Goal: Task Accomplishment & Management: Manage account settings

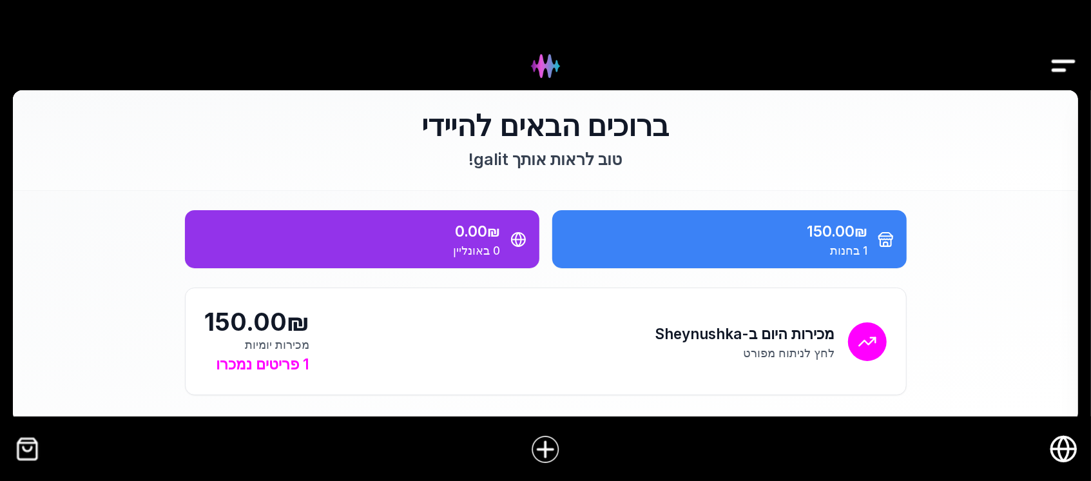
click at [23, 433] on div at bounding box center [545, 449] width 1091 height 50
click at [24, 453] on img "קופה" at bounding box center [27, 449] width 29 height 29
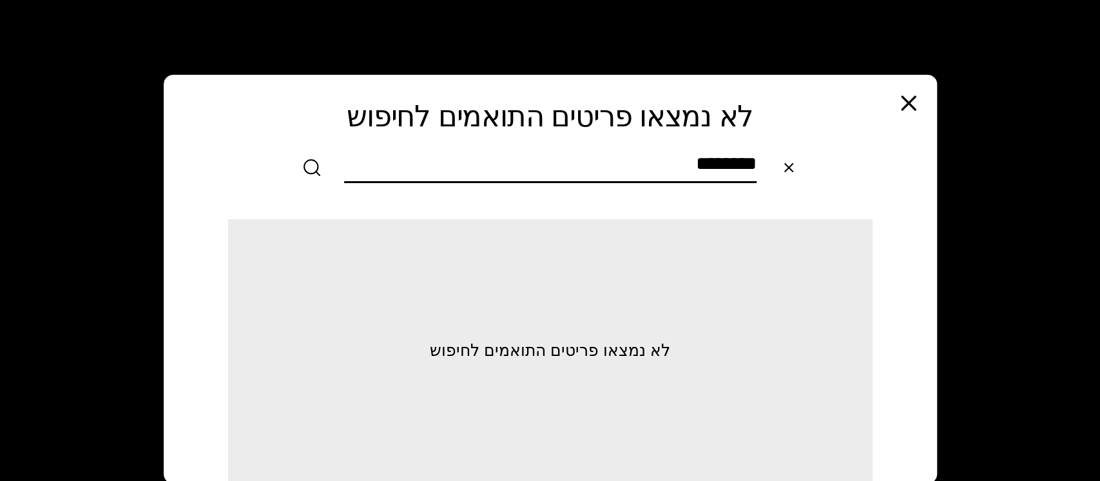
type input "********"
click at [906, 95] on icon "button" at bounding box center [909, 103] width 26 height 26
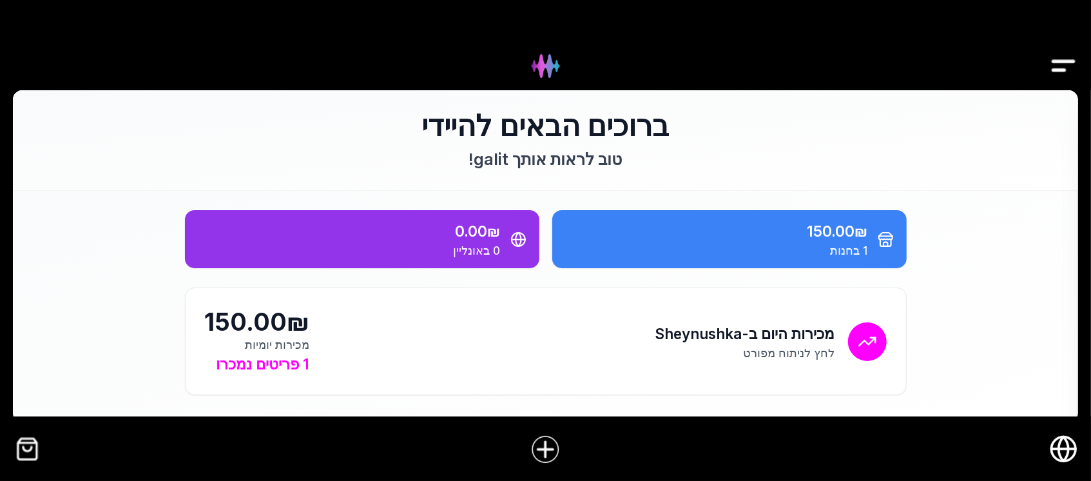
click at [1065, 61] on img "Drawer" at bounding box center [1064, 66] width 29 height 50
click at [17, 451] on img "קופה" at bounding box center [27, 449] width 29 height 29
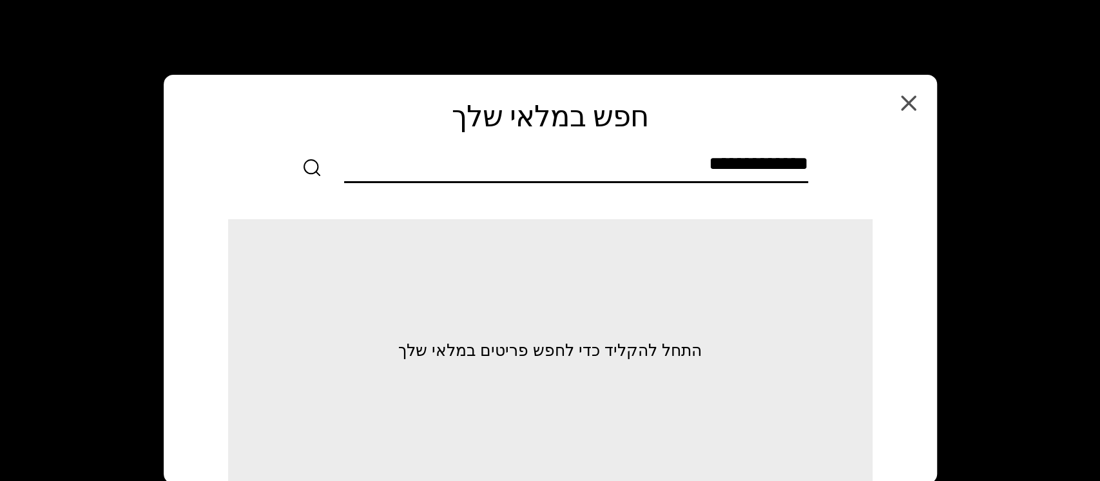
click at [653, 162] on input "text" at bounding box center [576, 166] width 464 height 29
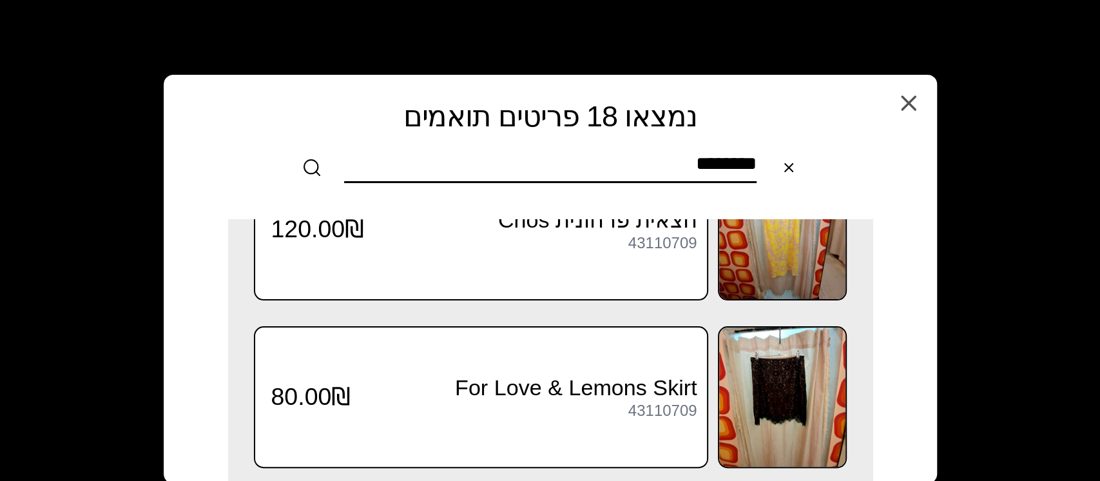
scroll to position [258, 0]
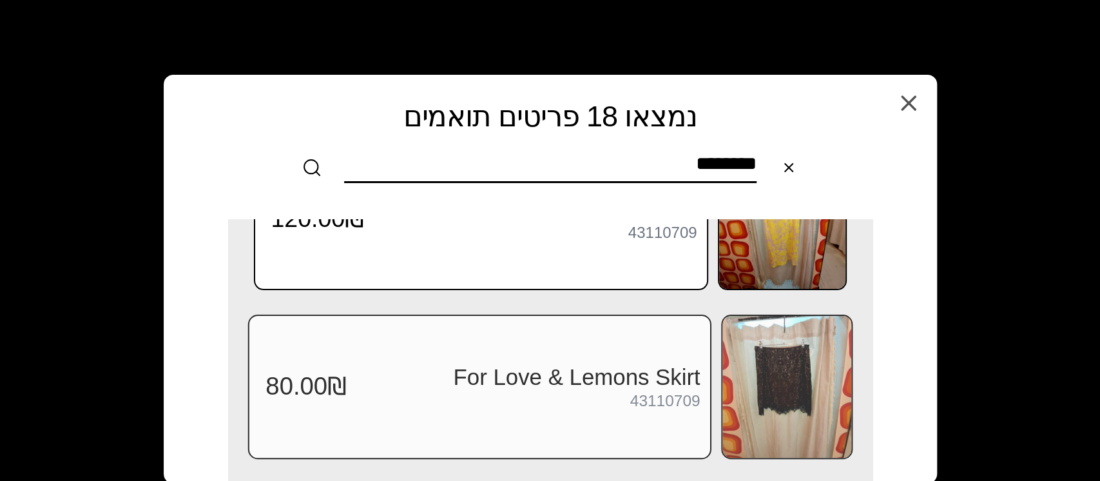
type input "********"
click at [774, 369] on img at bounding box center [787, 387] width 129 height 142
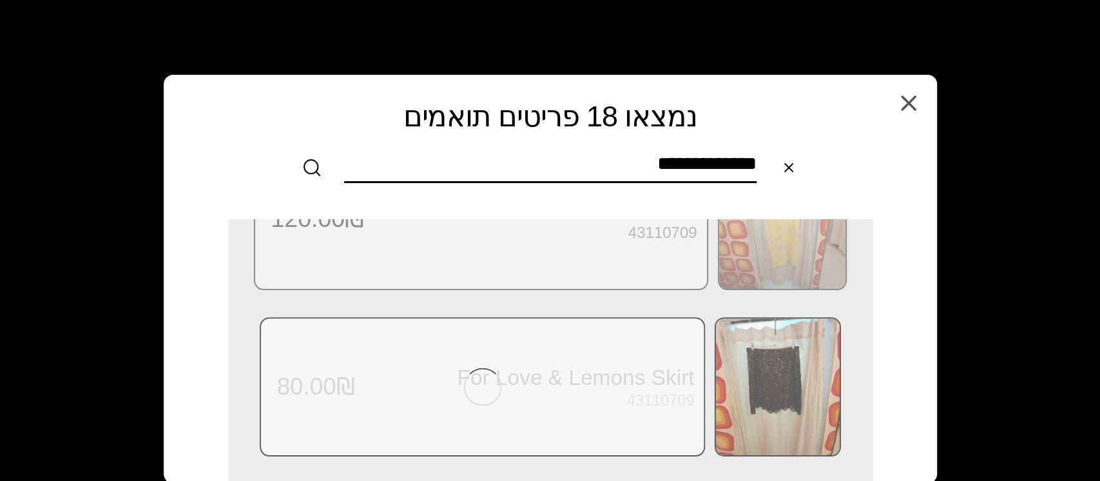
scroll to position [0, 0]
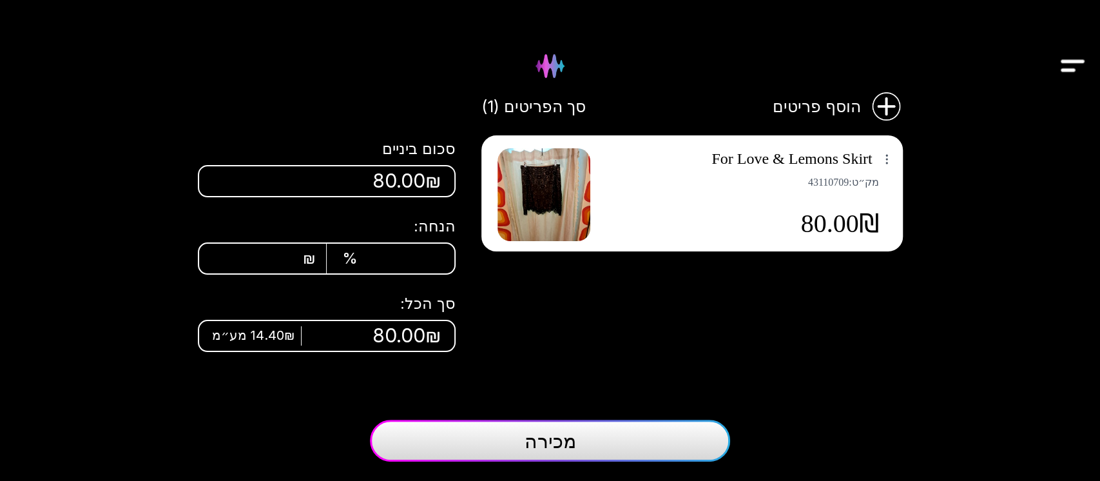
click at [603, 448] on button "מכירה" at bounding box center [550, 441] width 360 height 42
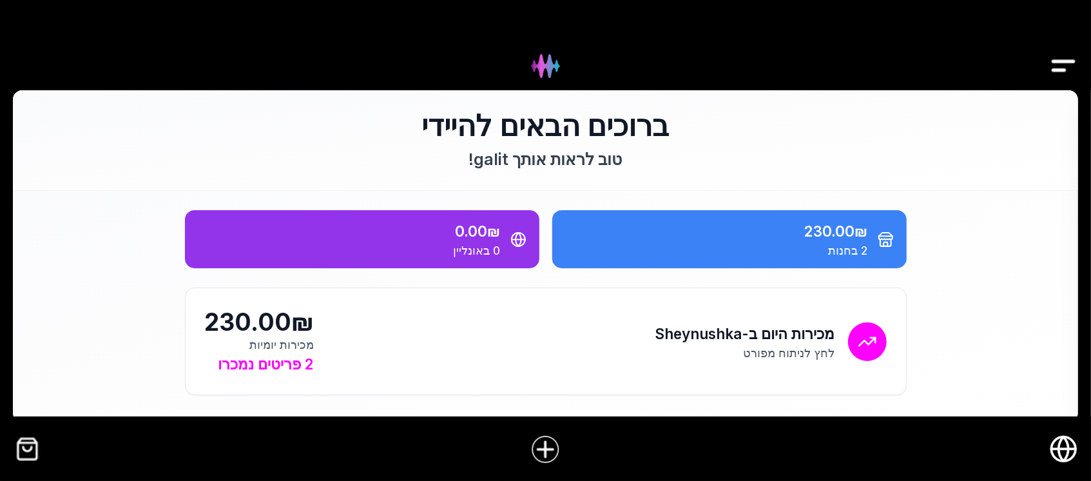
click at [25, 447] on img "קופה" at bounding box center [27, 449] width 29 height 29
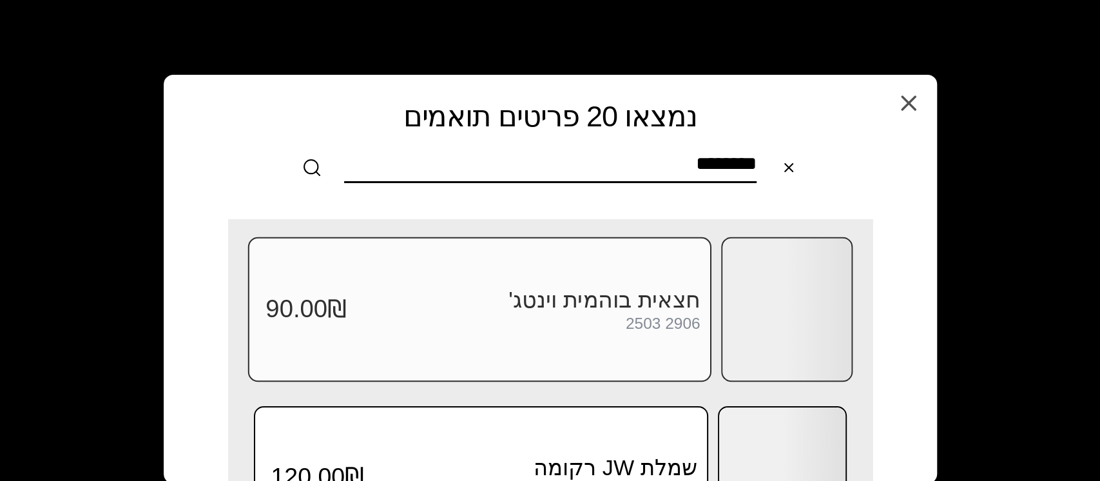
type input "********"
click at [774, 336] on div at bounding box center [787, 310] width 129 height 142
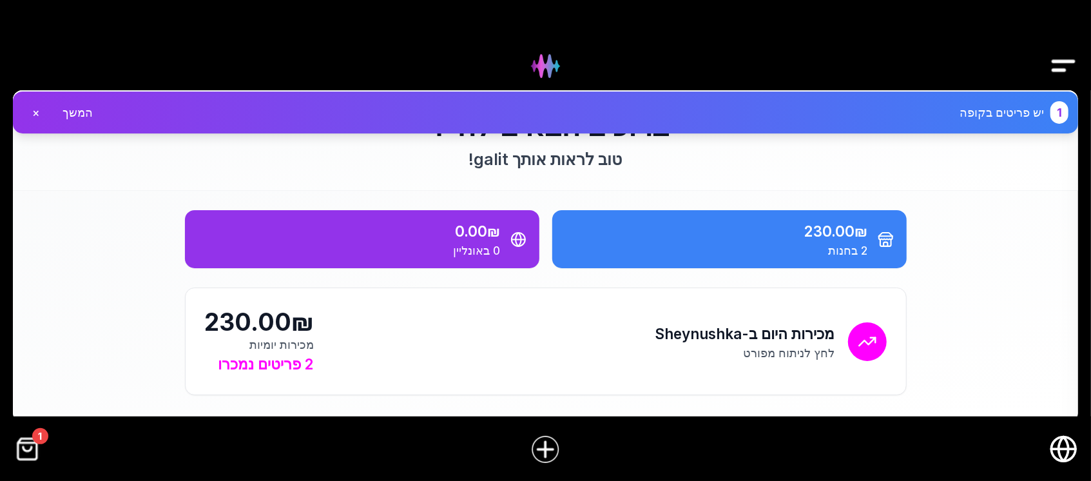
click at [34, 453] on img "קופה" at bounding box center [27, 449] width 29 height 29
click at [39, 456] on img "קופה" at bounding box center [27, 449] width 29 height 29
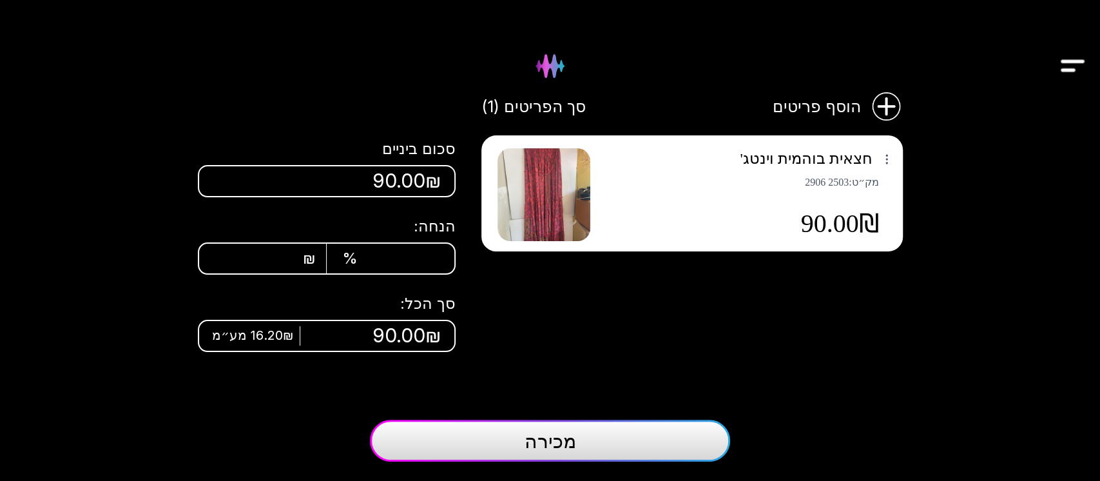
click at [1079, 72] on img "Drawer" at bounding box center [1073, 66] width 29 height 50
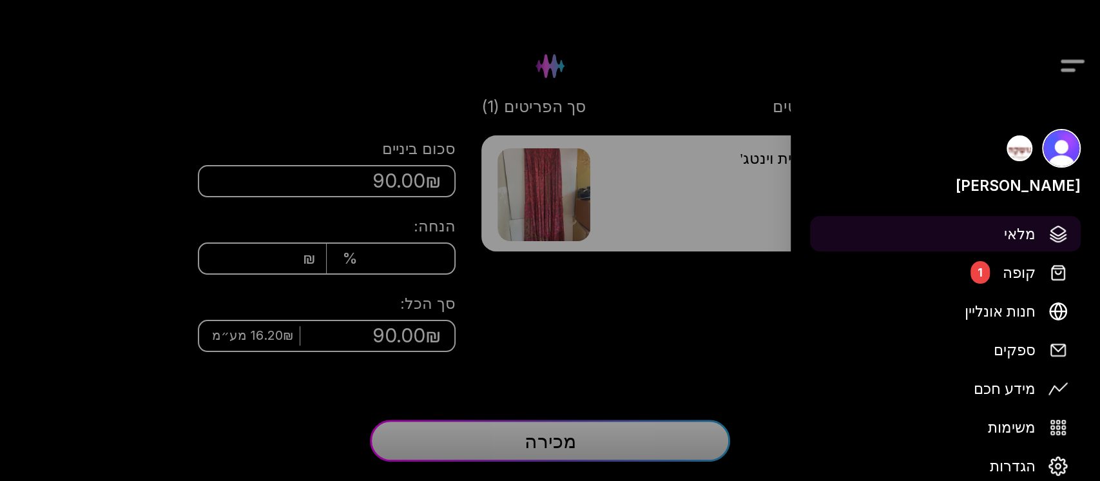
click at [1028, 228] on span "מלאי" at bounding box center [1020, 233] width 32 height 23
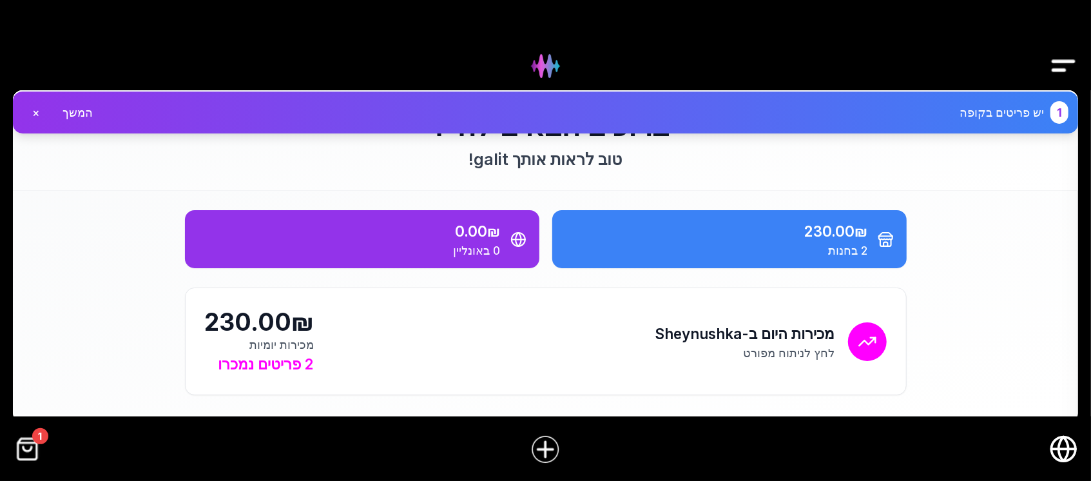
click at [33, 449] on img "קופה" at bounding box center [27, 449] width 29 height 29
drag, startPoint x: 0, startPoint y: 0, endPoint x: 1066, endPoint y: 65, distance: 1068.3
click at [1066, 65] on img "Drawer" at bounding box center [1064, 66] width 29 height 50
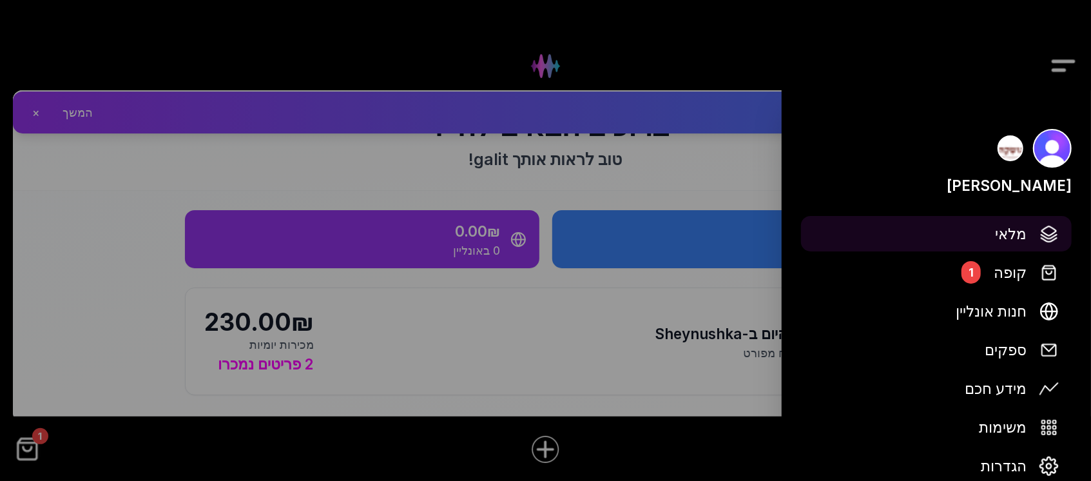
click at [1013, 240] on span "מלאי" at bounding box center [1011, 233] width 32 height 23
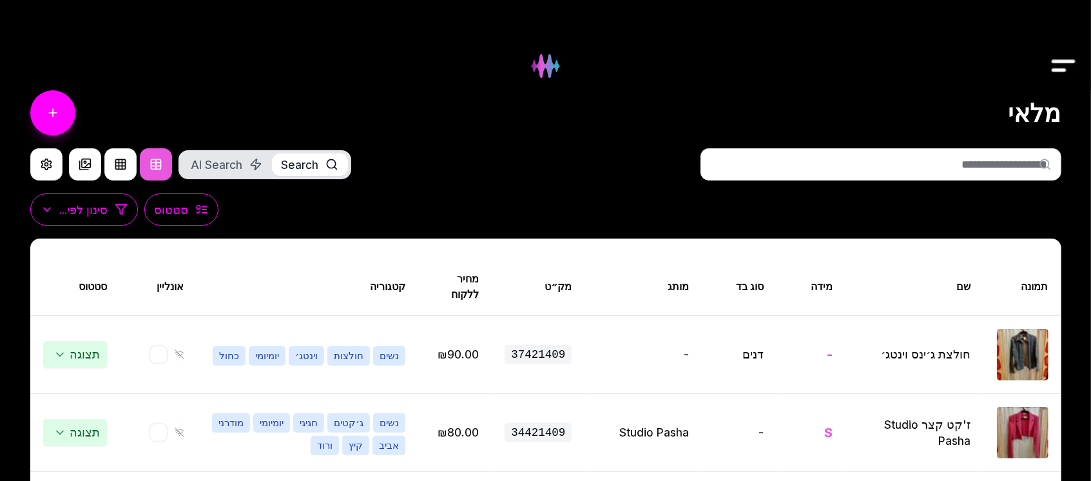
click at [848, 157] on input "text" at bounding box center [881, 164] width 361 height 32
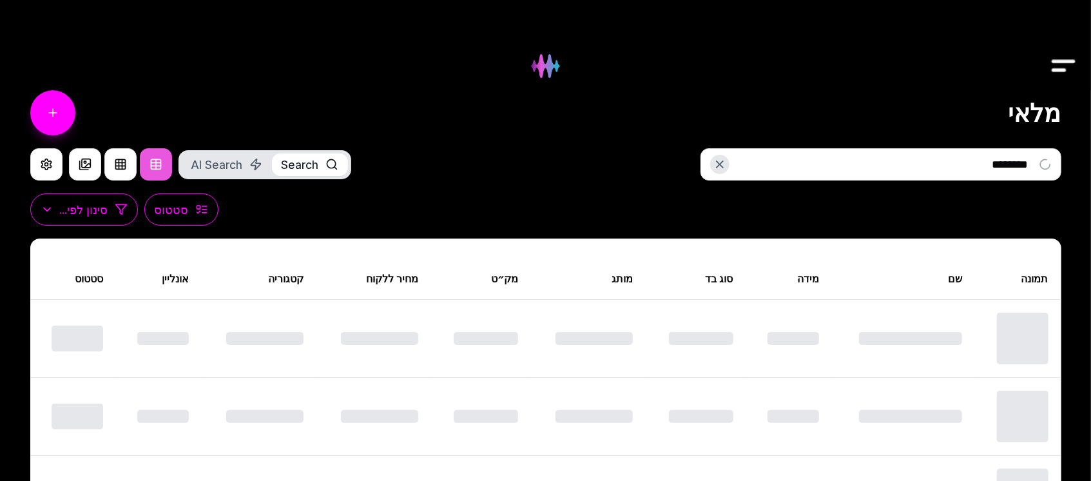
type input "********"
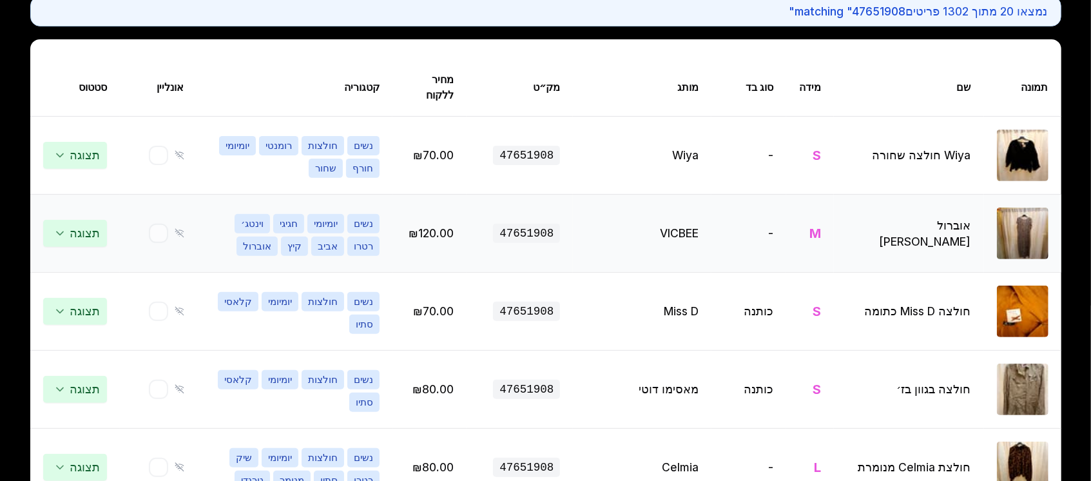
scroll to position [258, 0]
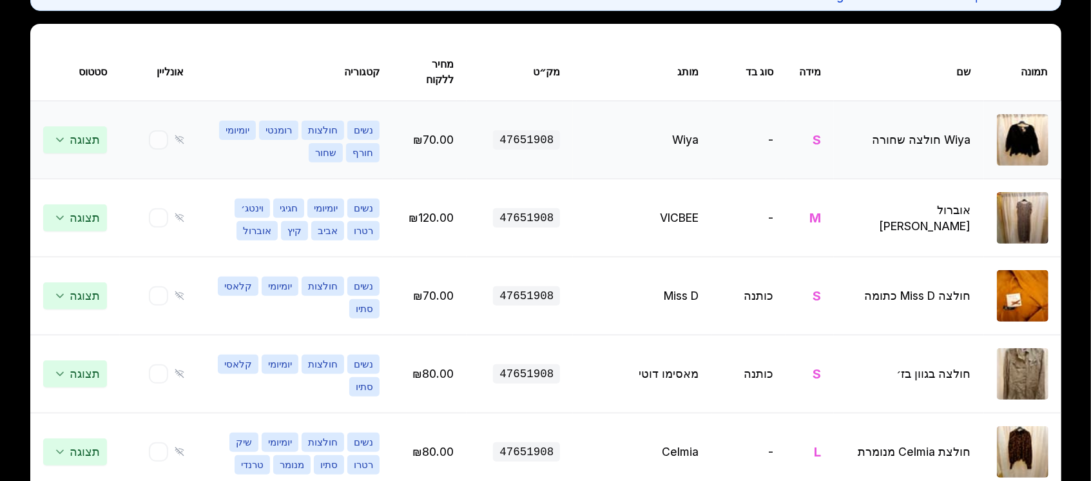
click at [1022, 164] on img at bounding box center [1023, 140] width 52 height 52
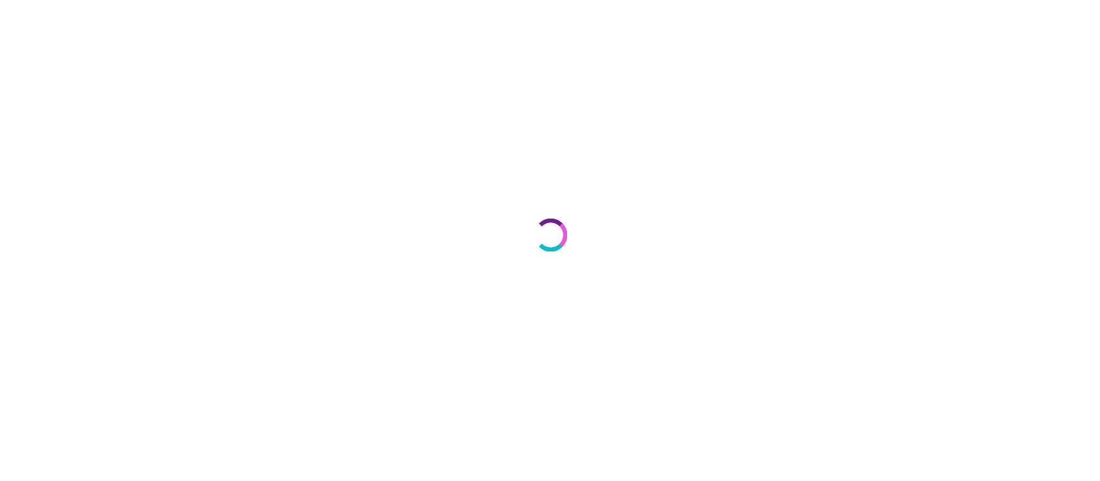
select select "***"
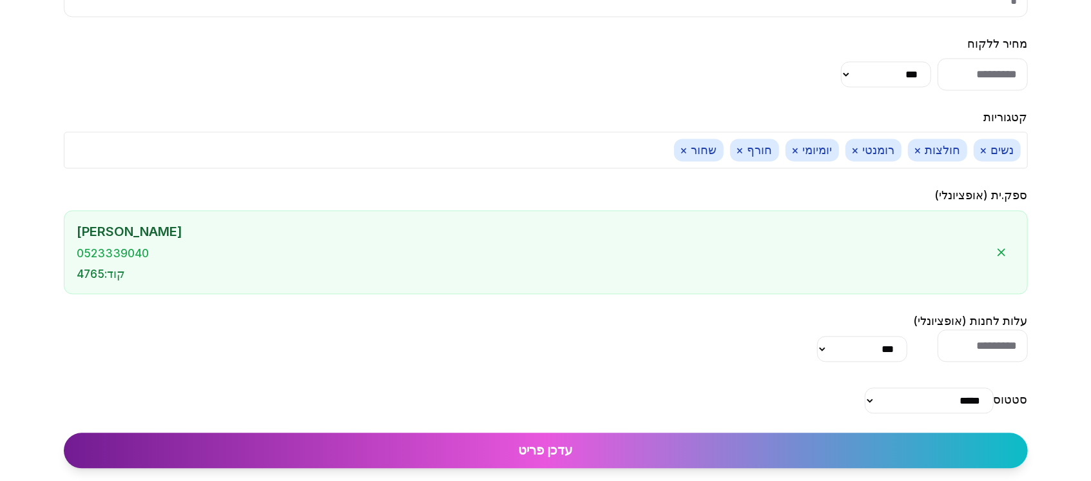
scroll to position [1837, 0]
click at [865, 396] on select "***** **** **** **** ****" at bounding box center [929, 400] width 129 height 26
select select "****"
click at [865, 413] on select "***** **** **** **** ****" at bounding box center [929, 400] width 129 height 26
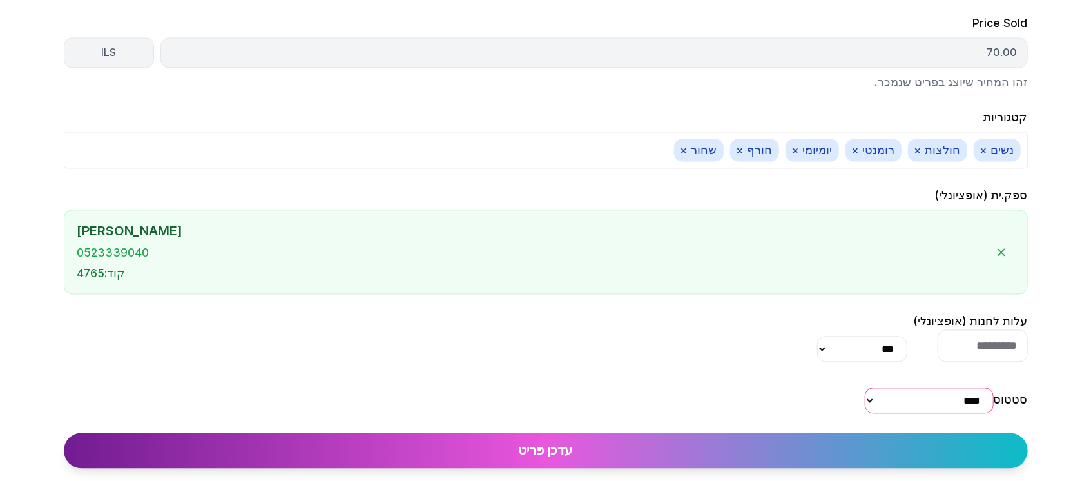
scroll to position [1942, 0]
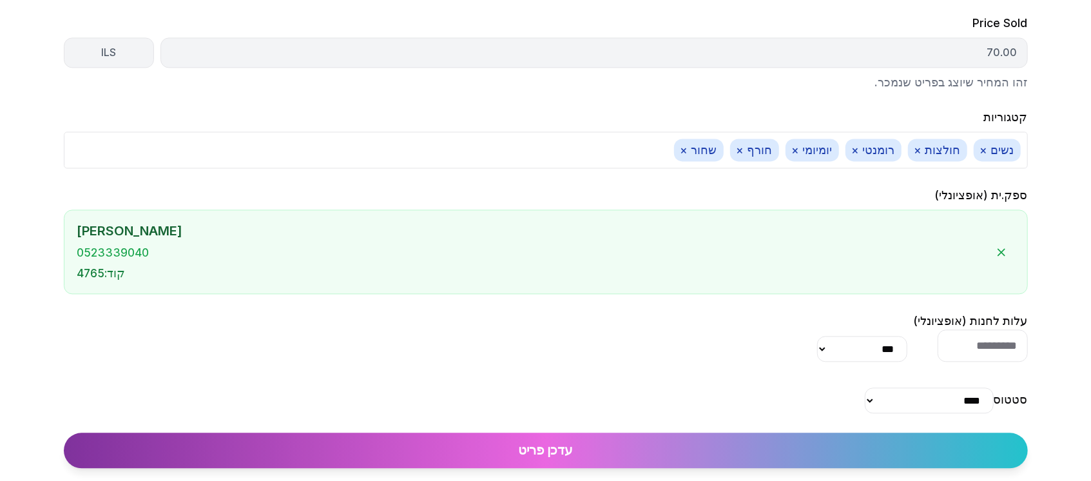
click at [623, 452] on button "עדכן פריט" at bounding box center [546, 450] width 964 height 35
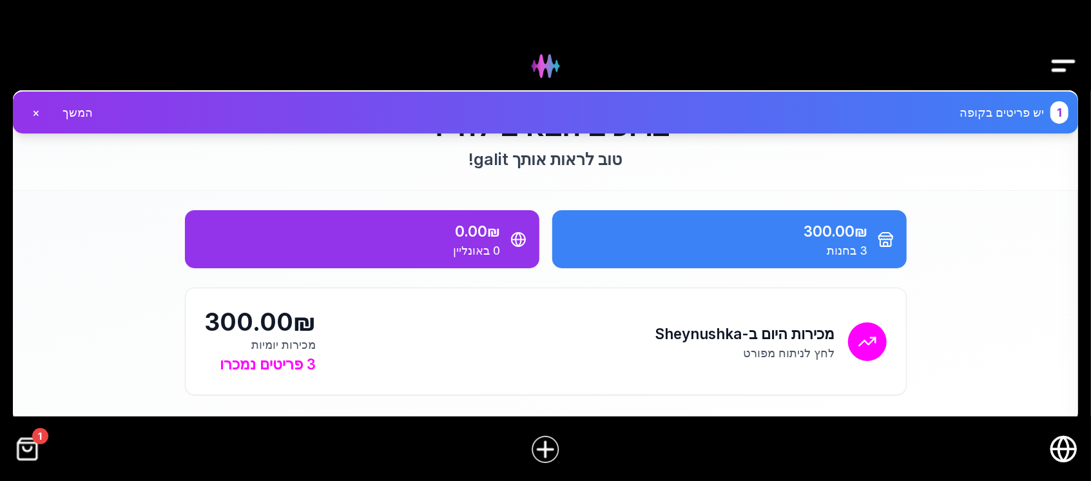
click at [29, 445] on img "קופה" at bounding box center [27, 449] width 29 height 29
click at [31, 455] on img "קופה" at bounding box center [27, 449] width 29 height 29
click at [28, 449] on img "קופה" at bounding box center [27, 449] width 29 height 29
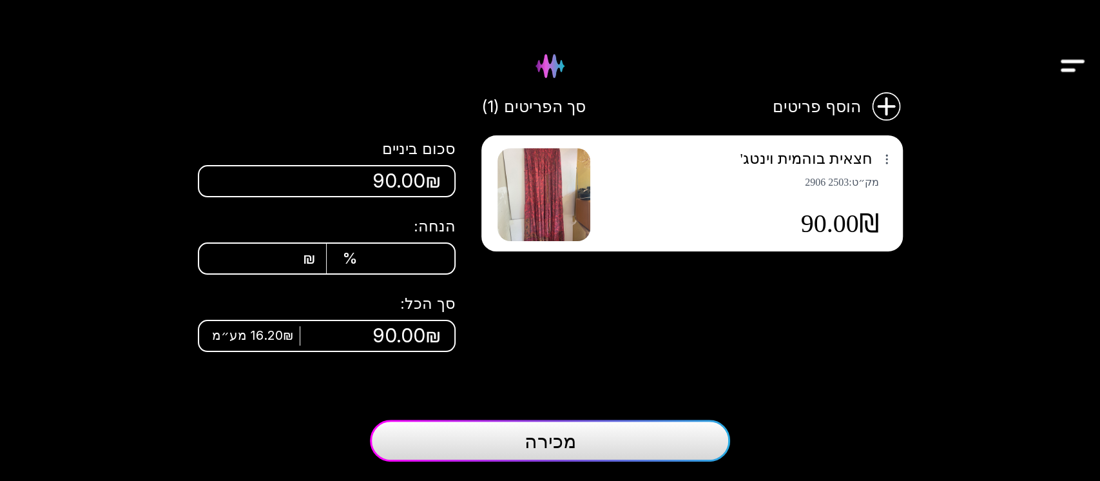
click at [1066, 59] on img "Drawer" at bounding box center [1073, 66] width 29 height 50
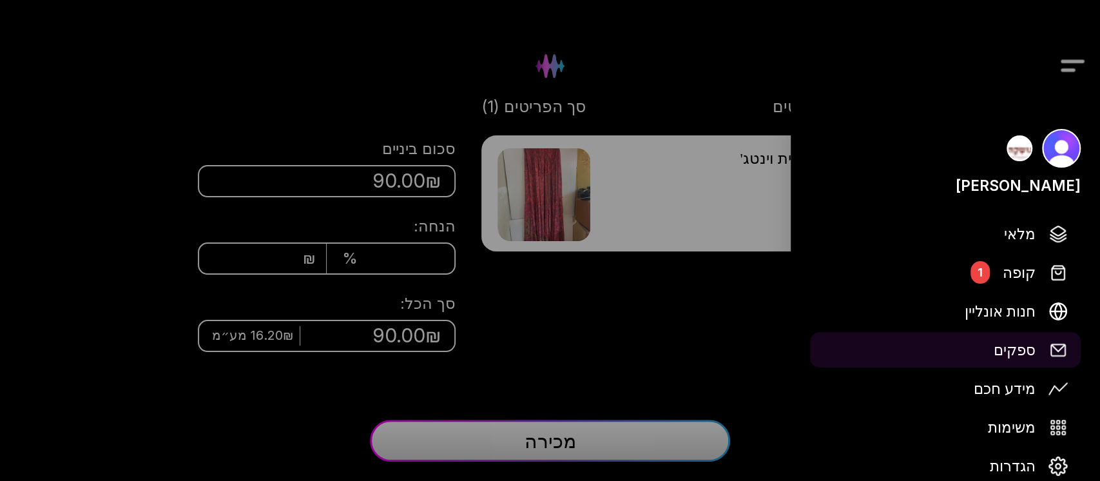
click at [1024, 341] on span "ספקים" at bounding box center [1015, 349] width 42 height 23
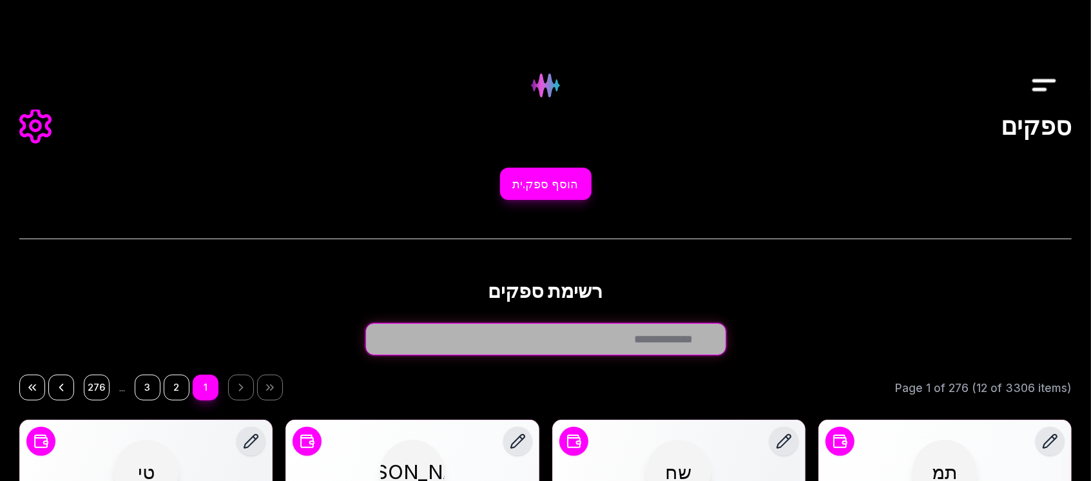
click at [687, 334] on input "חפש ספק.ית..." at bounding box center [546, 339] width 361 height 32
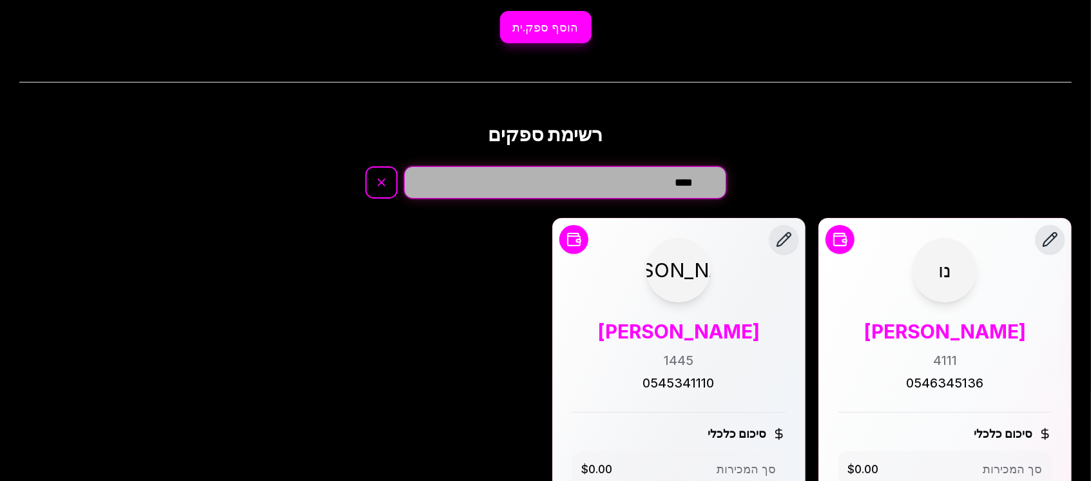
scroll to position [71, 0]
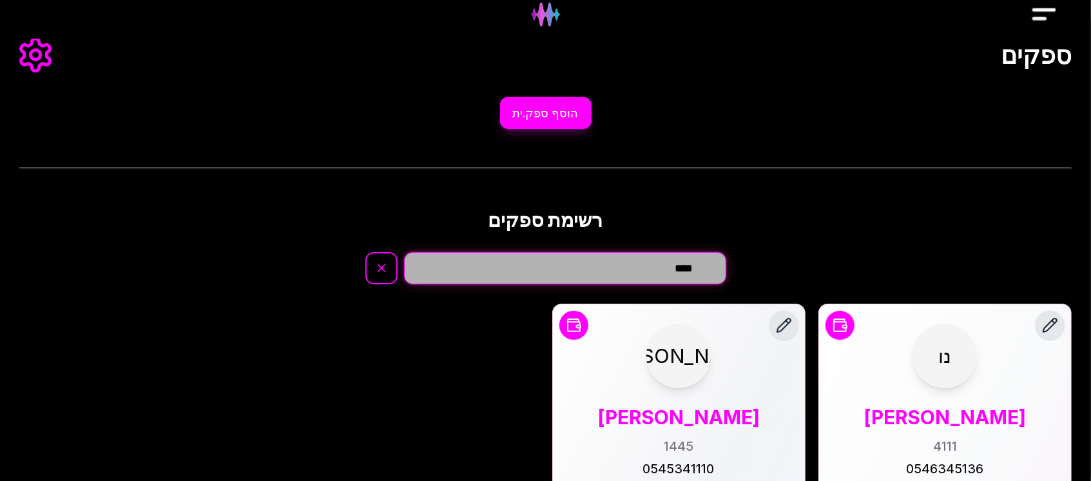
drag, startPoint x: 694, startPoint y: 275, endPoint x: 688, endPoint y: 271, distance: 7.2
click at [688, 271] on input "****" at bounding box center [565, 268] width 322 height 32
type input "****"
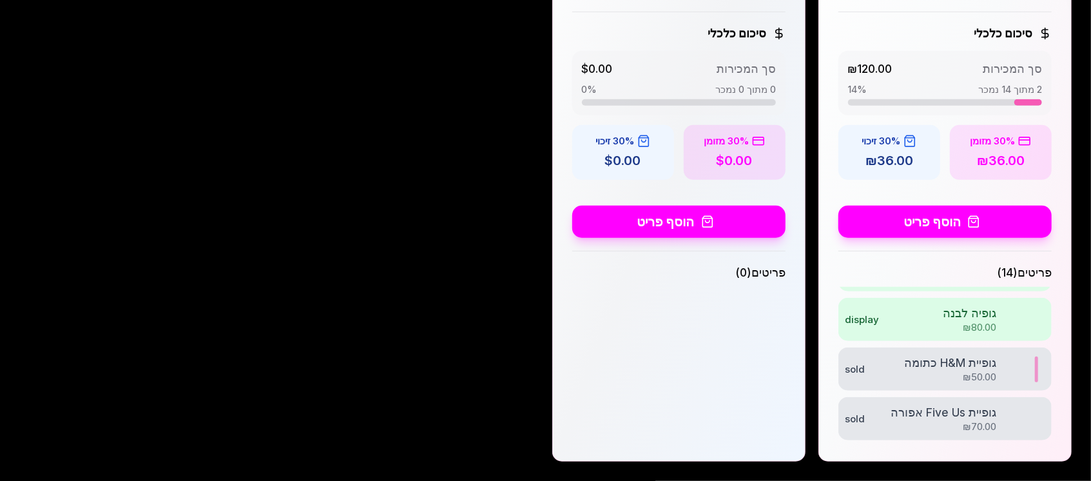
scroll to position [531, 0]
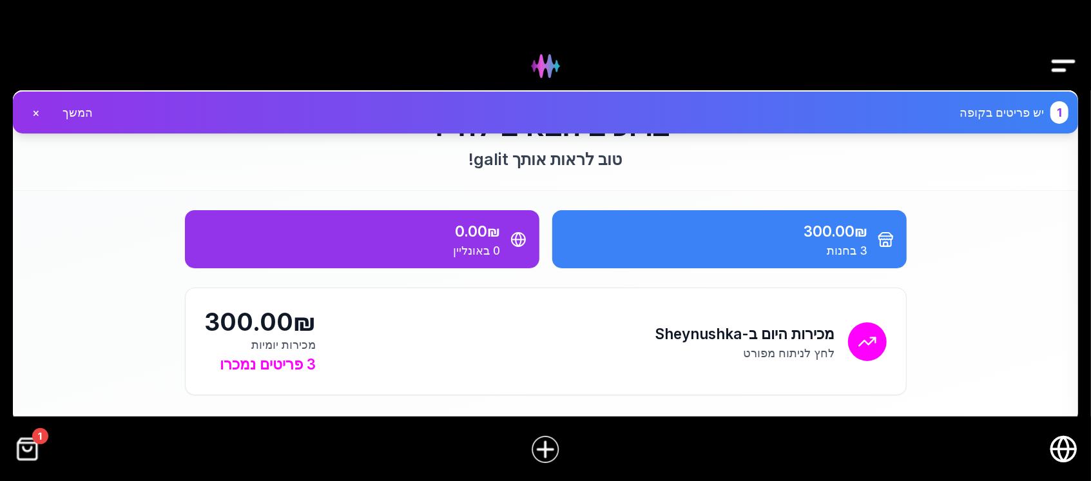
click at [28, 454] on img "קופה" at bounding box center [27, 449] width 29 height 29
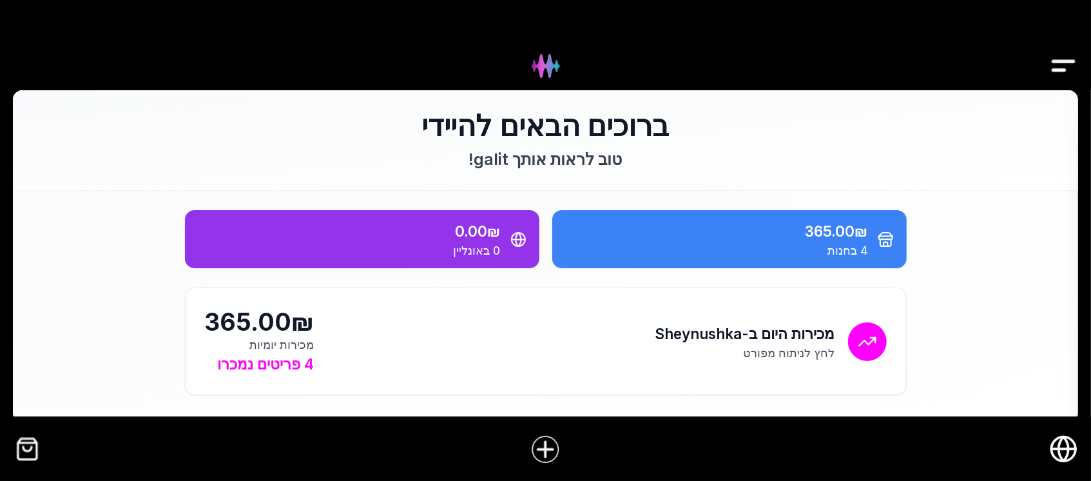
click at [27, 459] on img "קופה" at bounding box center [27, 449] width 29 height 29
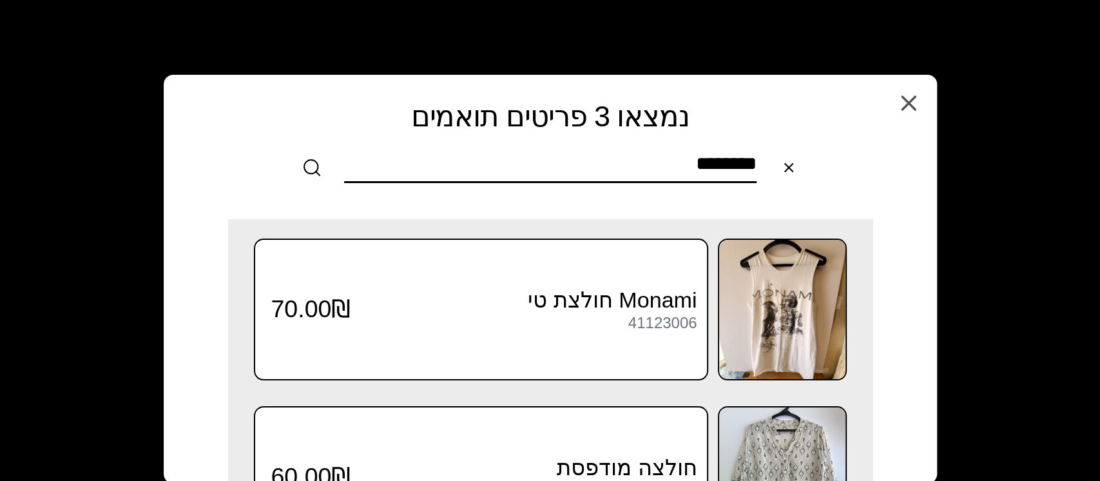
drag, startPoint x: 665, startPoint y: 157, endPoint x: 859, endPoint y: 175, distance: 194.9
click at [859, 175] on div "********" at bounding box center [550, 167] width 717 height 31
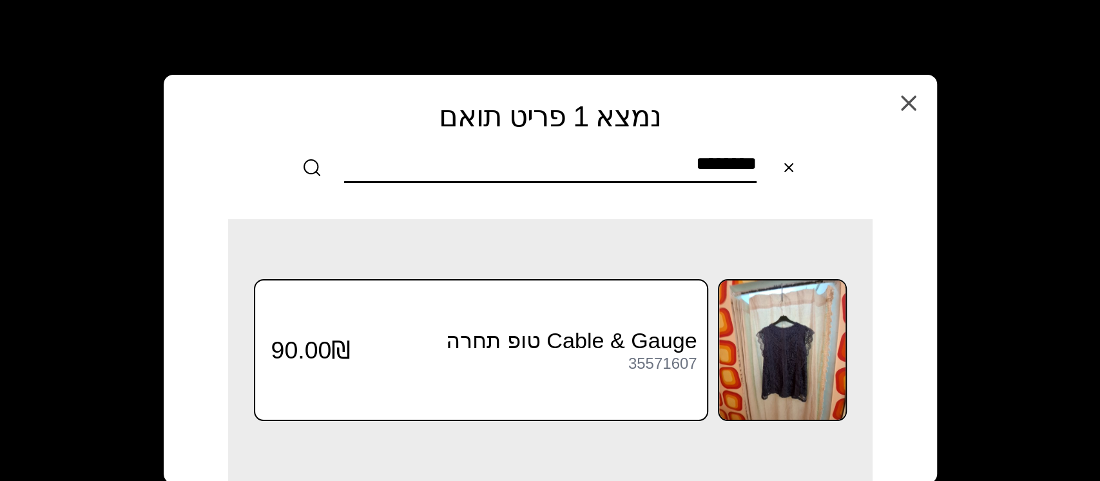
type input "********"
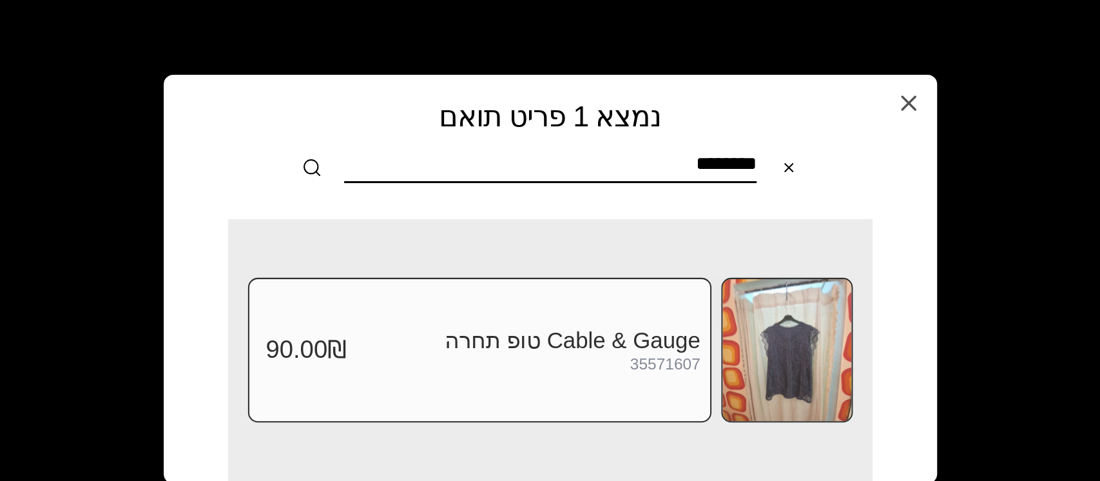
click at [807, 340] on img at bounding box center [787, 350] width 129 height 142
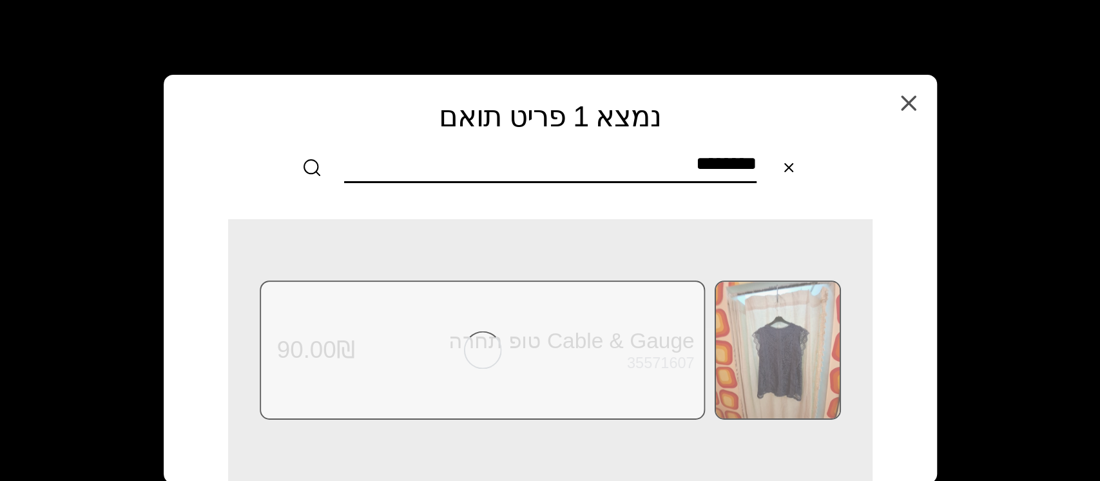
click at [807, 339] on img at bounding box center [778, 350] width 124 height 137
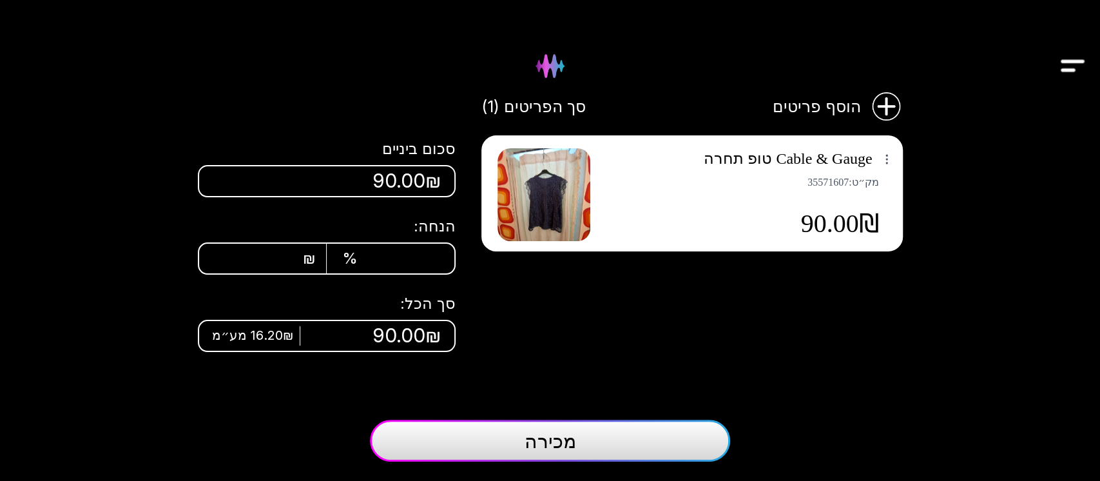
click at [565, 200] on img at bounding box center [544, 194] width 93 height 93
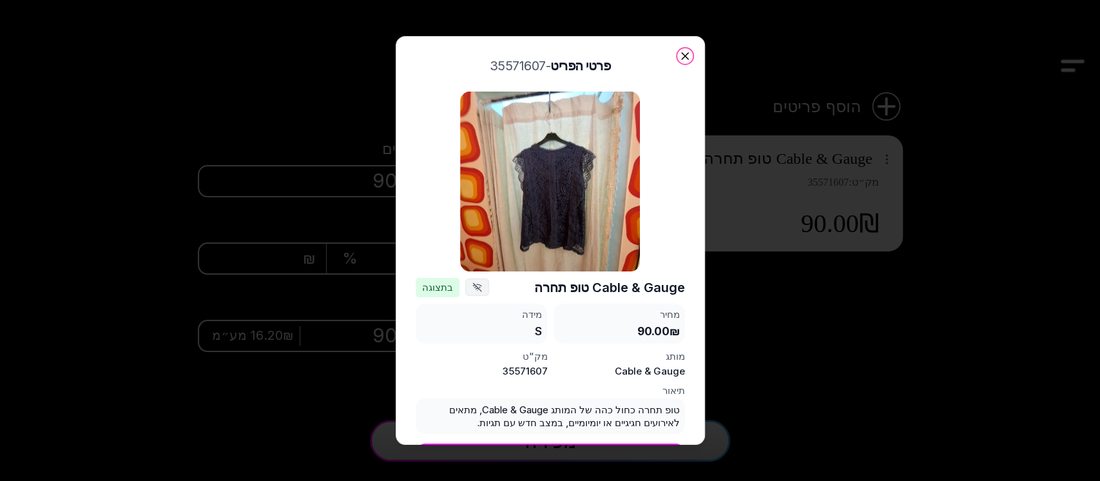
click at [685, 57] on icon "button" at bounding box center [685, 56] width 13 height 13
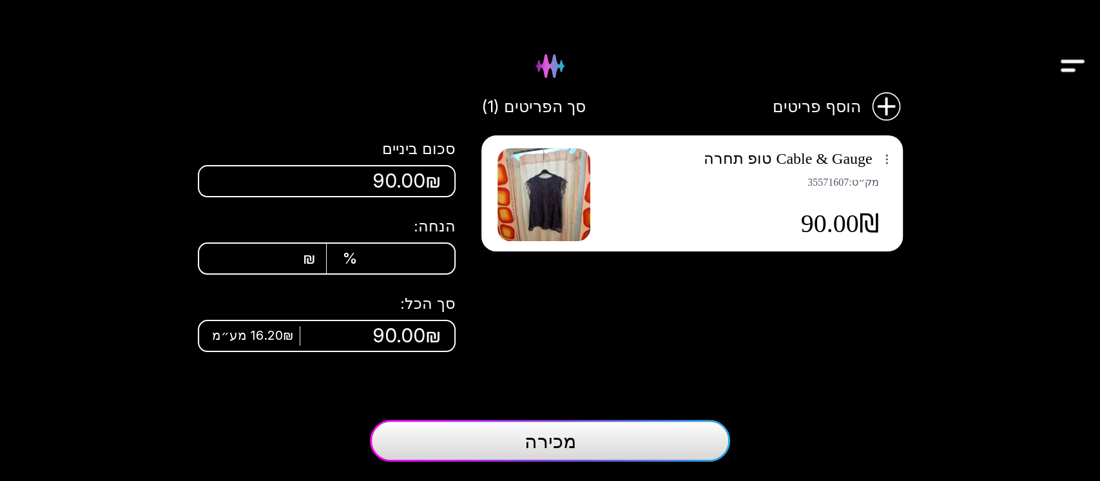
click at [554, 448] on span "מכירה" at bounding box center [551, 440] width 52 height 23
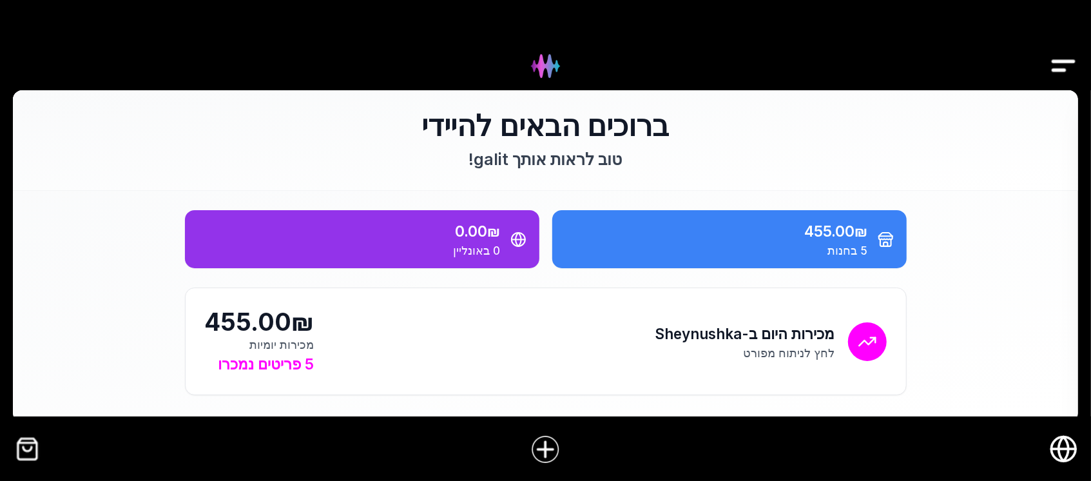
click at [32, 449] on img "קופה" at bounding box center [27, 449] width 29 height 29
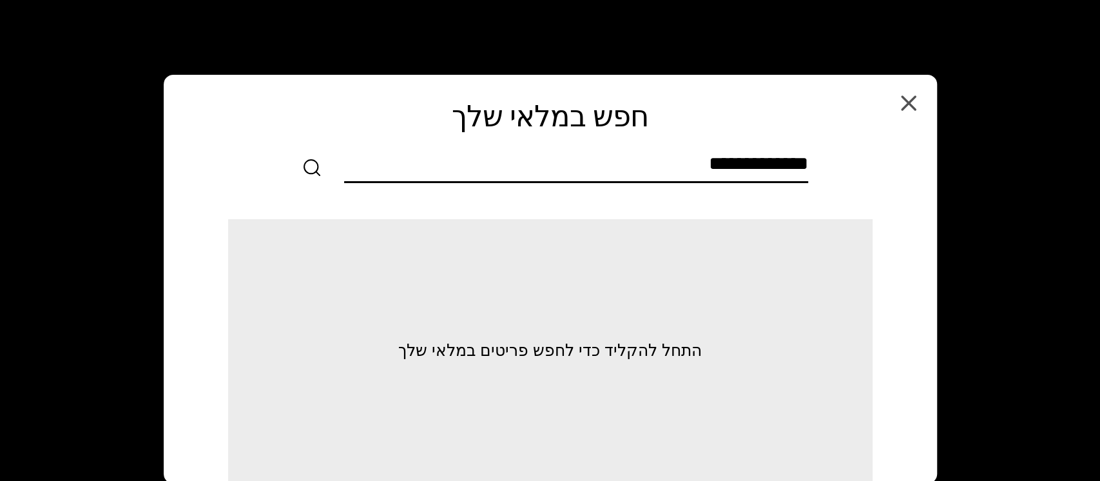
click at [504, 162] on input "text" at bounding box center [576, 166] width 464 height 29
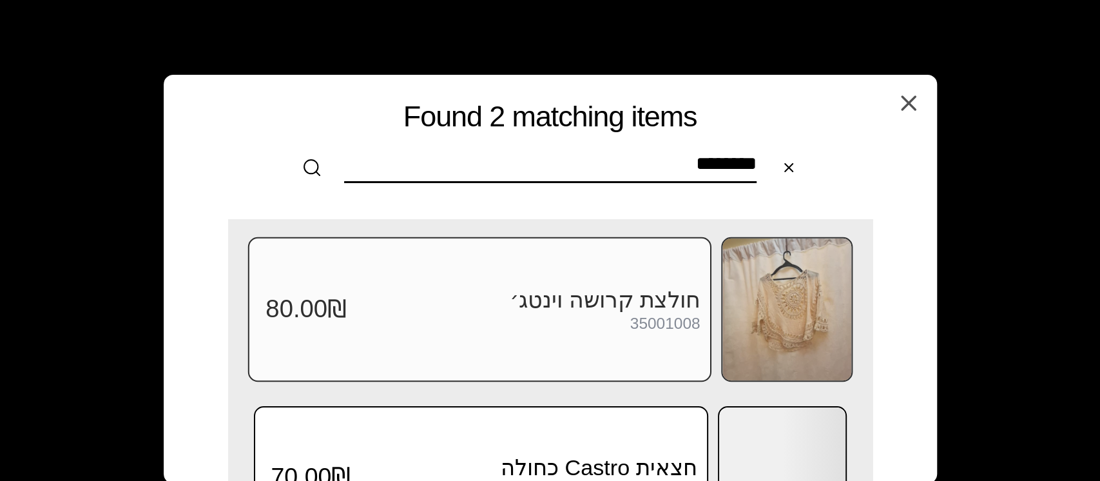
type input "********"
click at [776, 288] on img at bounding box center [787, 310] width 129 height 142
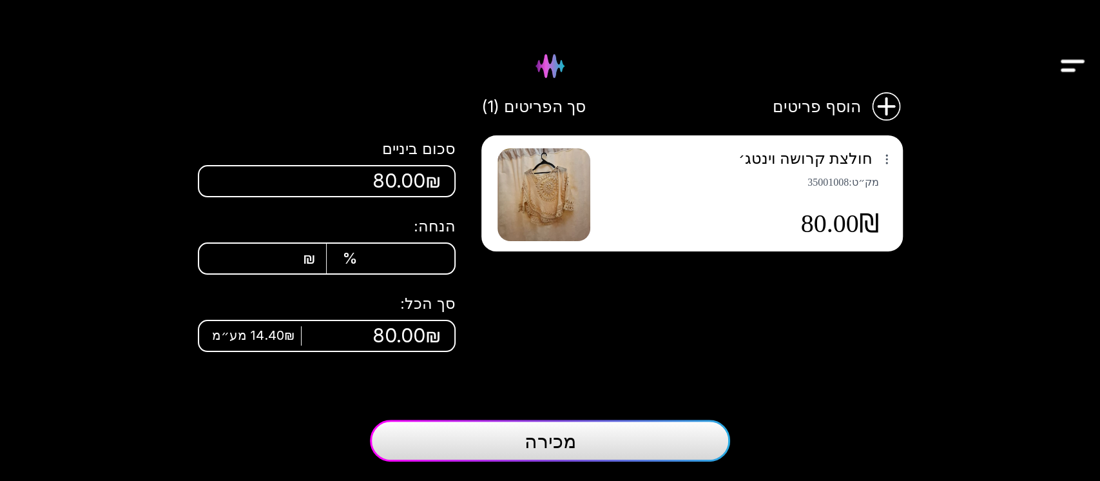
click at [523, 433] on button "מכירה" at bounding box center [550, 441] width 360 height 42
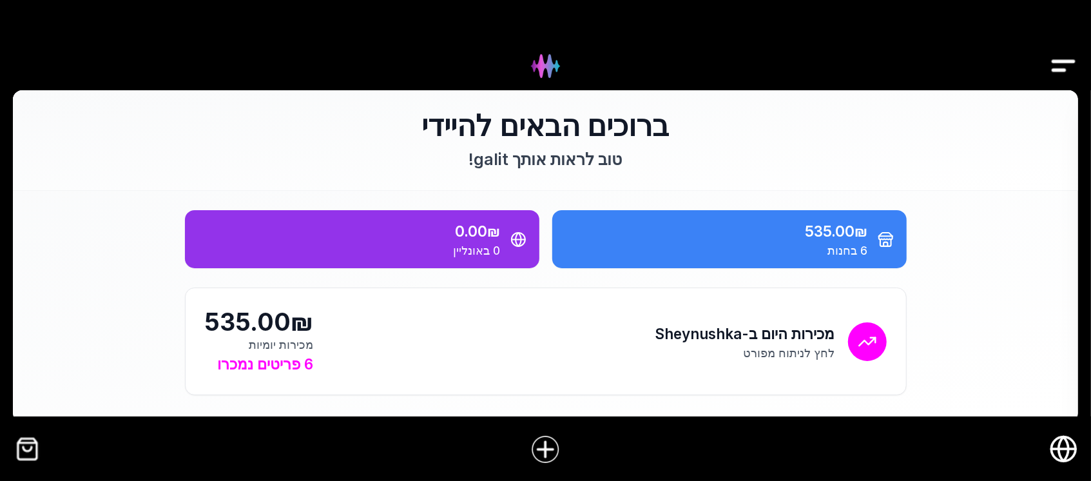
click at [29, 451] on img "קופה" at bounding box center [27, 449] width 29 height 29
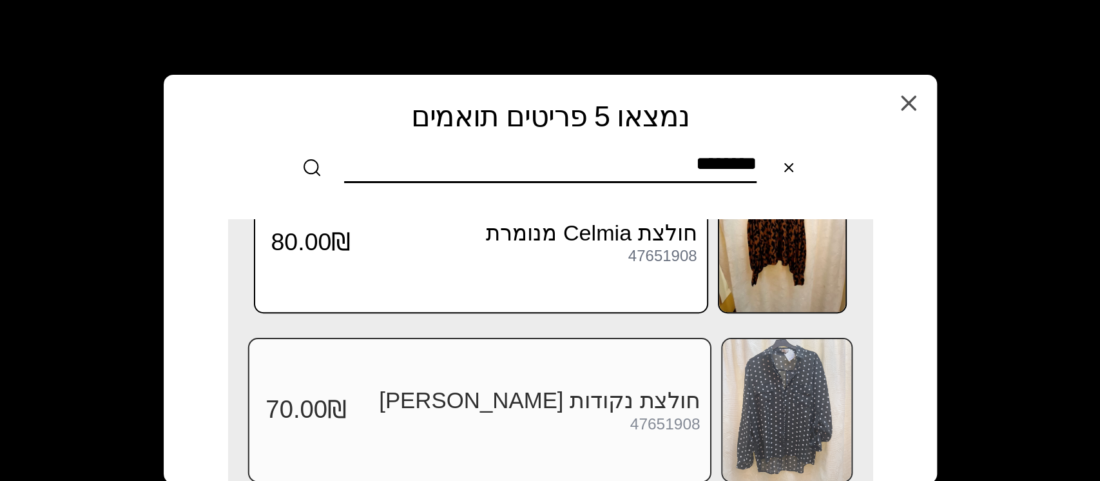
scroll to position [588, 0]
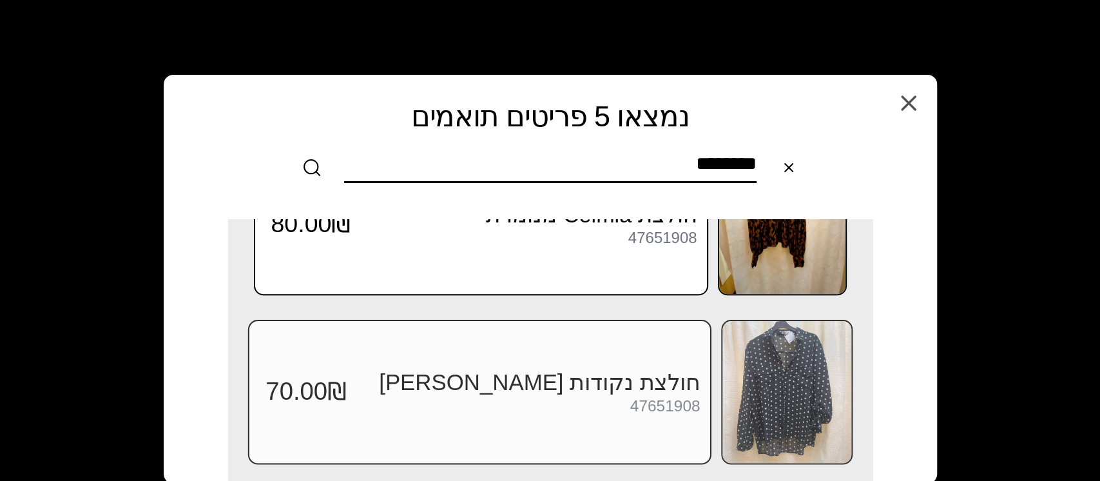
type input "********"
click at [801, 359] on img at bounding box center [787, 392] width 129 height 142
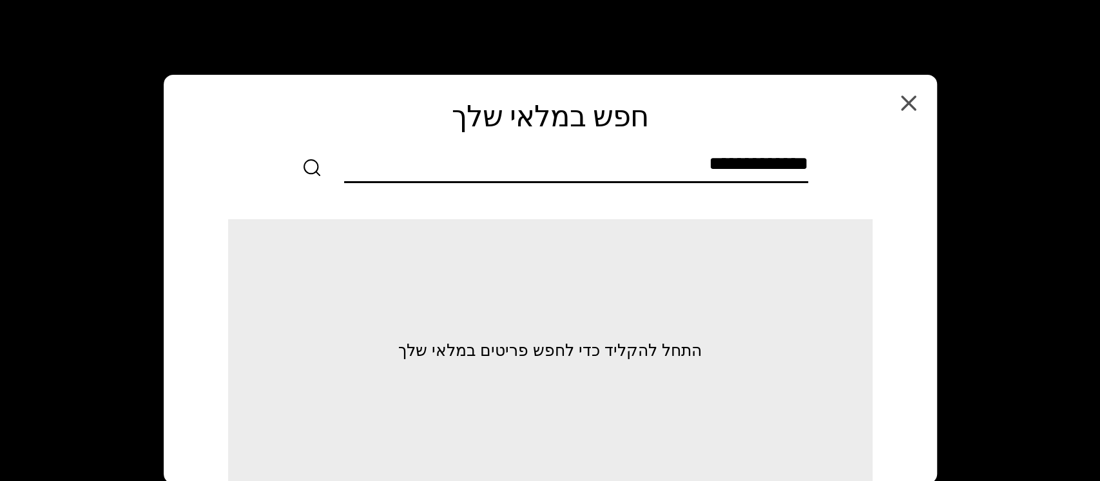
scroll to position [0, 0]
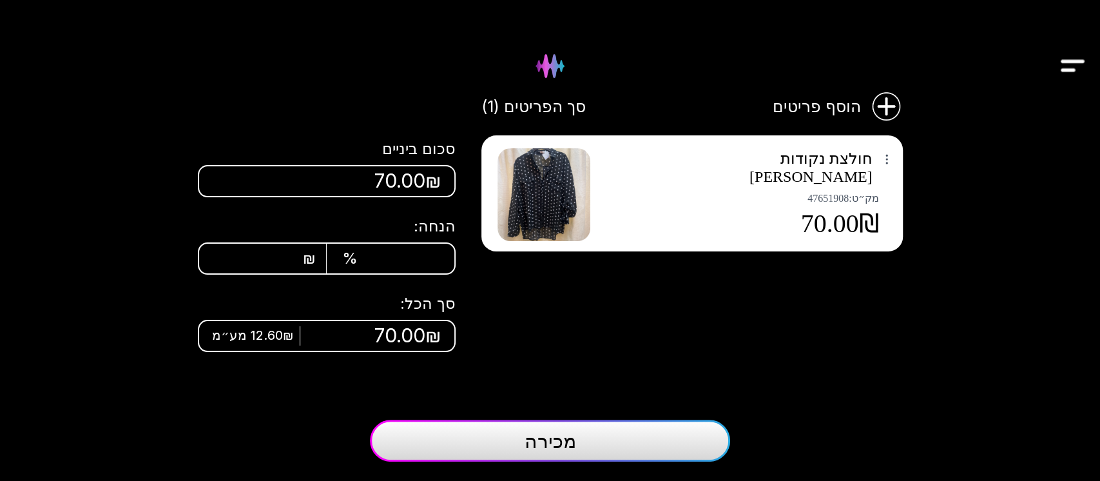
click at [551, 173] on img at bounding box center [544, 194] width 93 height 93
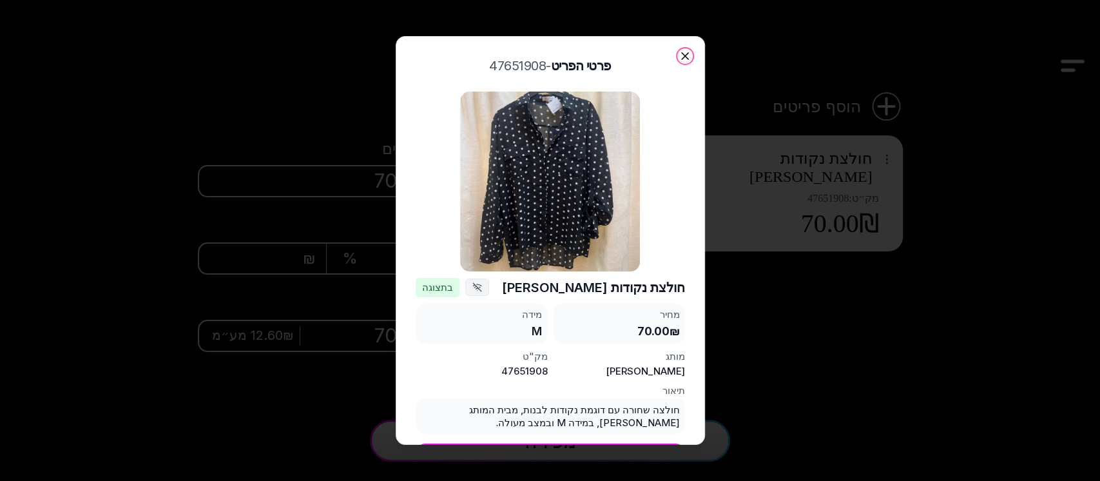
click at [681, 54] on icon "button" at bounding box center [685, 56] width 13 height 13
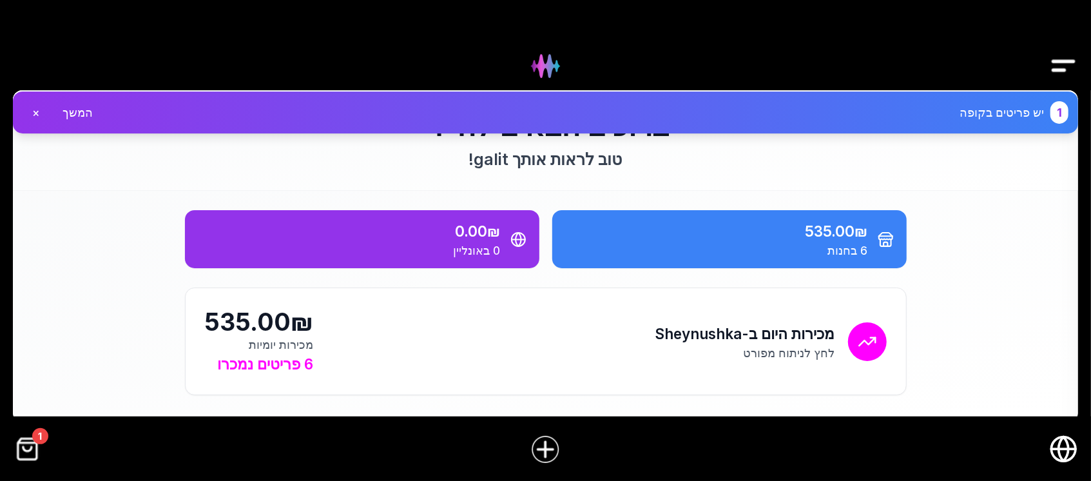
click at [30, 448] on img "קופה" at bounding box center [27, 449] width 29 height 29
click at [39, 444] on span "1" at bounding box center [40, 436] width 16 height 16
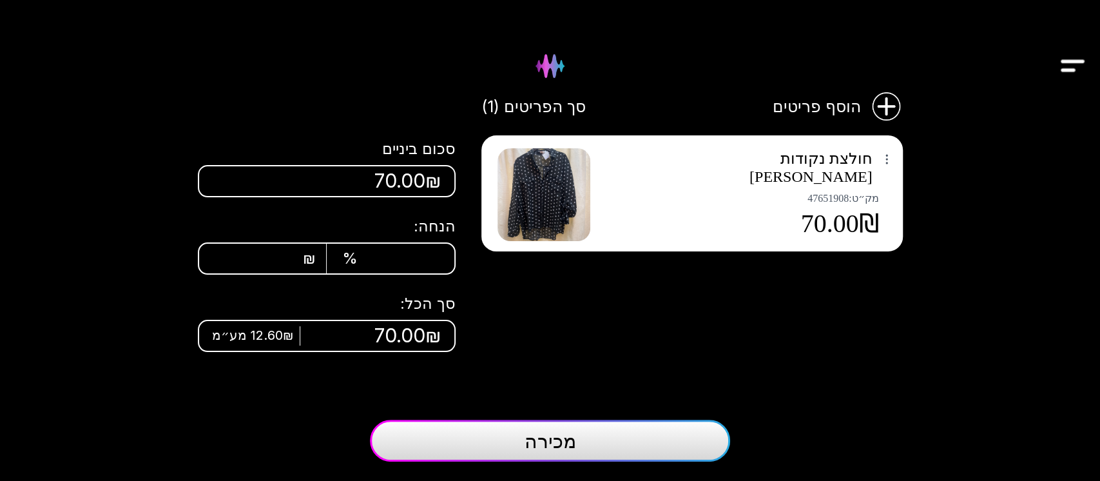
click at [1073, 68] on img "Drawer" at bounding box center [1073, 66] width 29 height 50
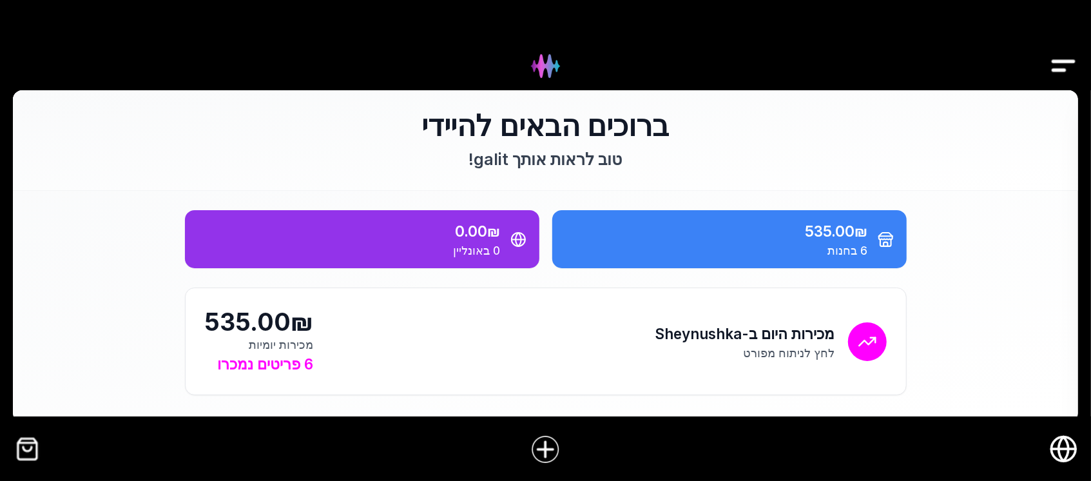
click at [26, 449] on img "קופה" at bounding box center [27, 449] width 29 height 29
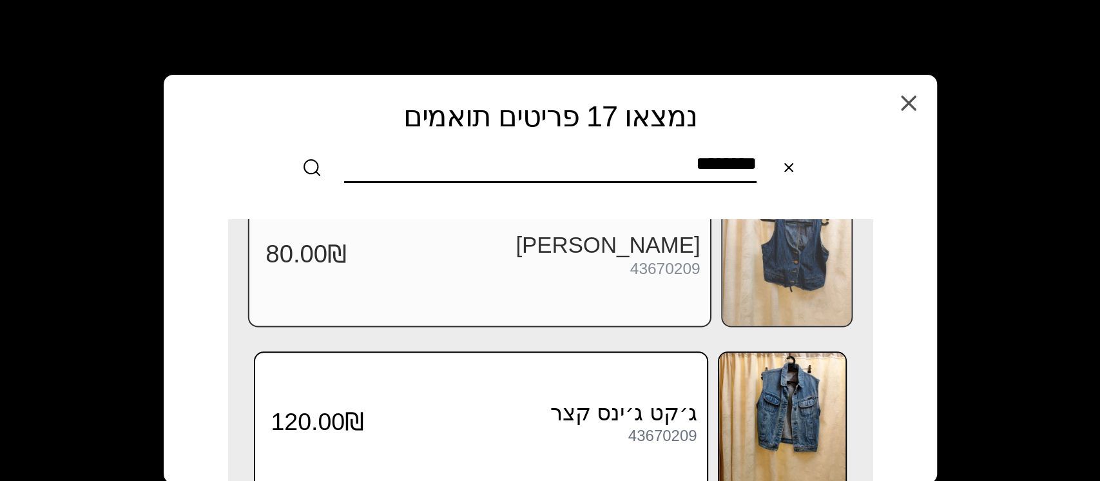
scroll to position [859, 0]
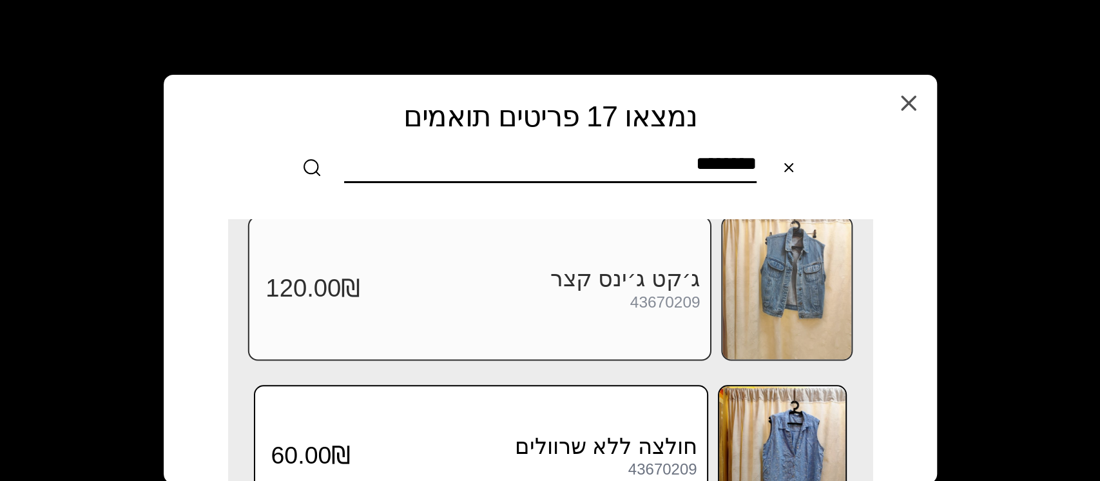
type input "********"
click at [785, 286] on img at bounding box center [787, 288] width 129 height 142
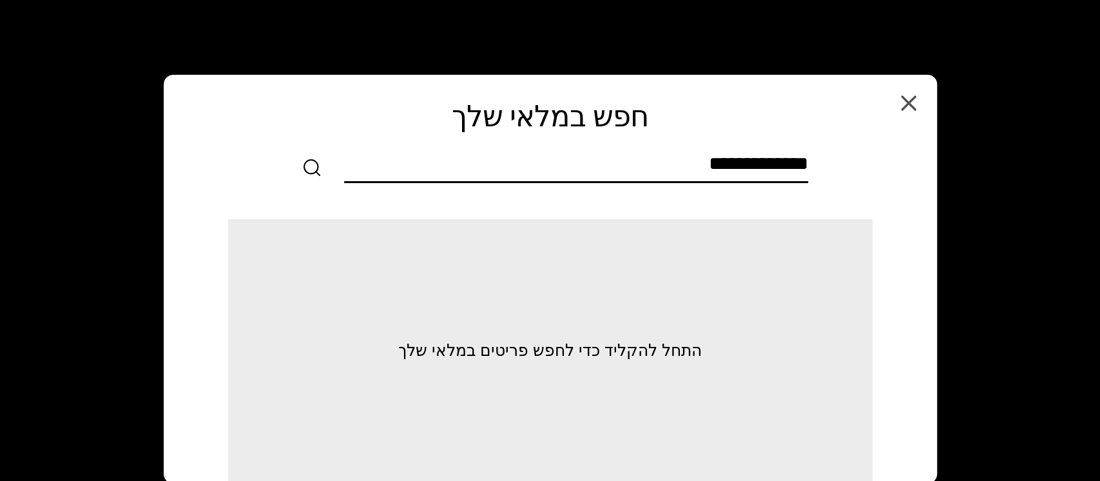
scroll to position [0, 0]
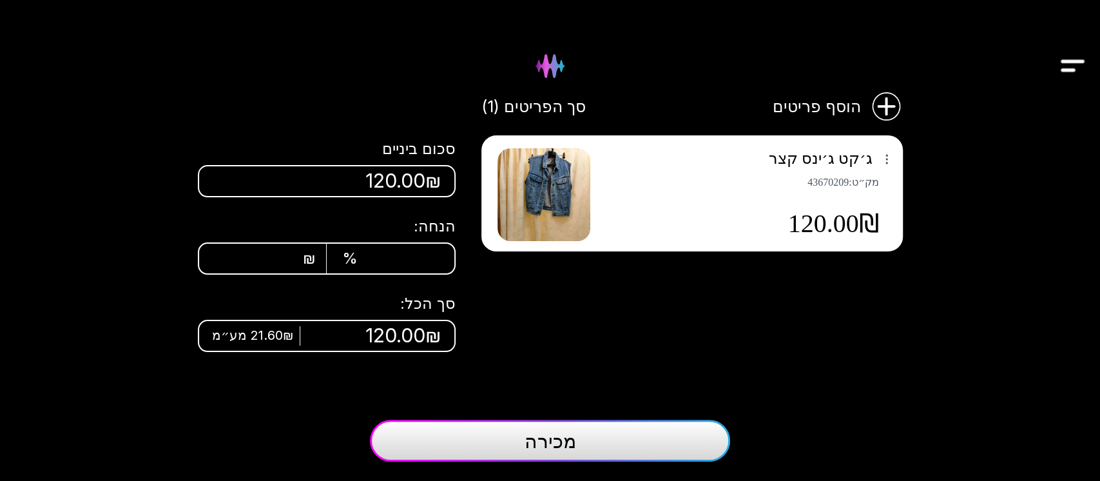
click at [1078, 70] on img "Drawer" at bounding box center [1073, 66] width 29 height 50
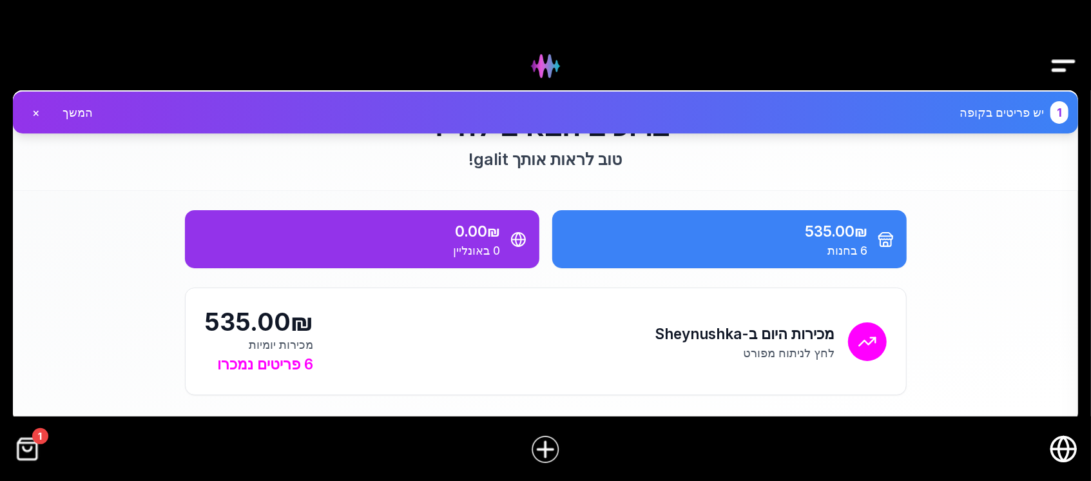
click at [34, 447] on img "קופה" at bounding box center [27, 449] width 29 height 29
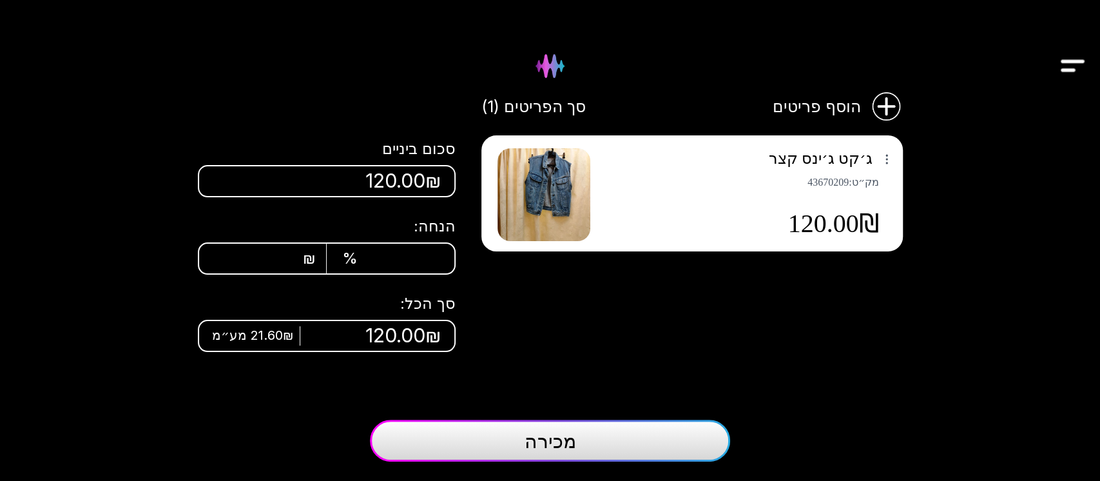
click at [1068, 58] on img "Drawer" at bounding box center [1073, 66] width 29 height 50
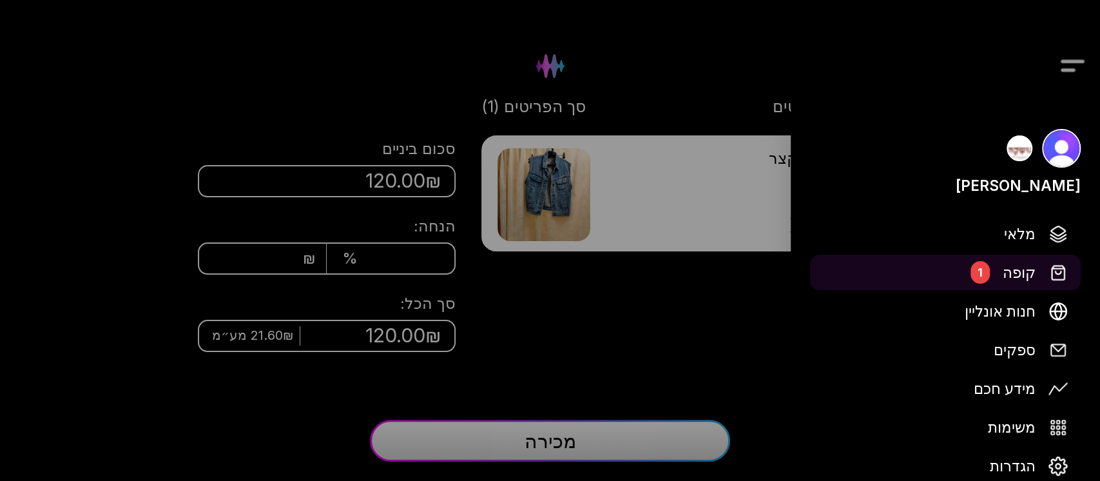
click at [1021, 262] on span "קופה" at bounding box center [1019, 272] width 33 height 23
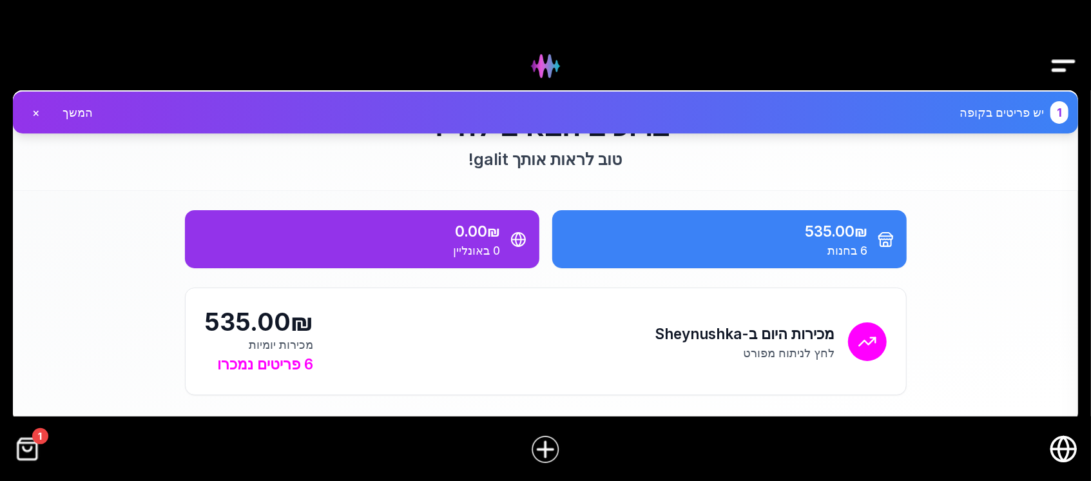
click at [1057, 55] on img "Drawer" at bounding box center [1064, 66] width 29 height 50
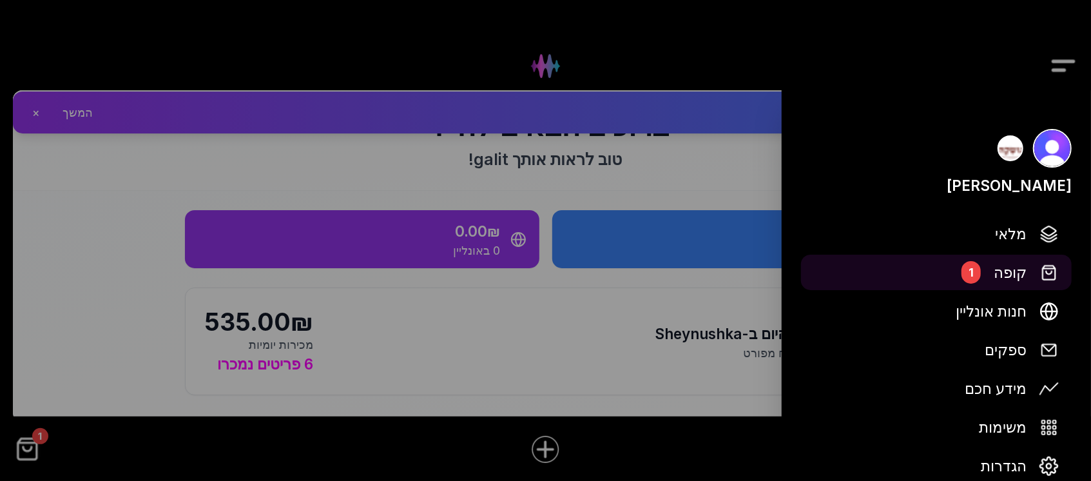
click at [1019, 279] on span "קופה" at bounding box center [1010, 272] width 33 height 23
